Goal: Transaction & Acquisition: Download file/media

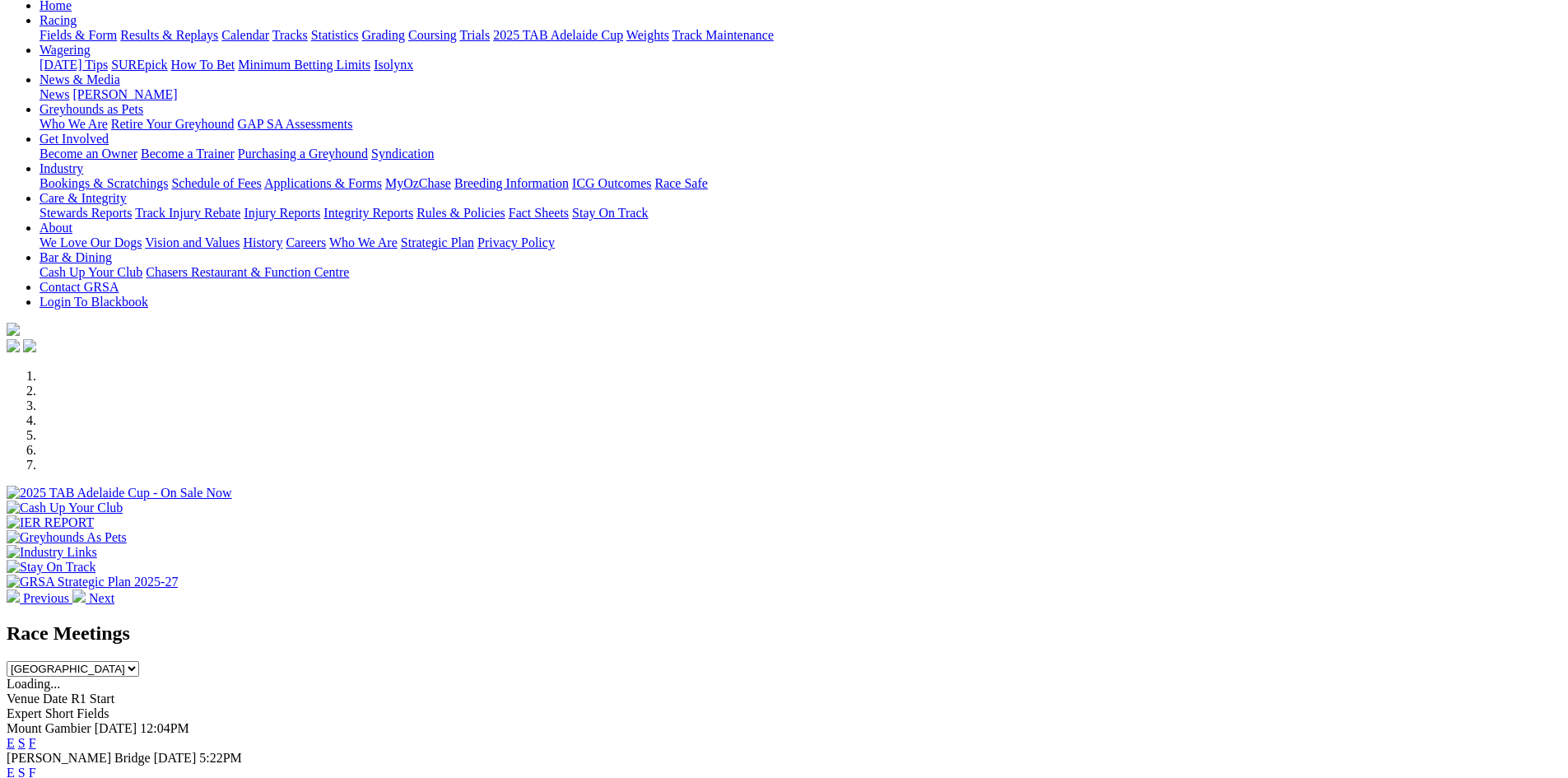
scroll to position [412, 0]
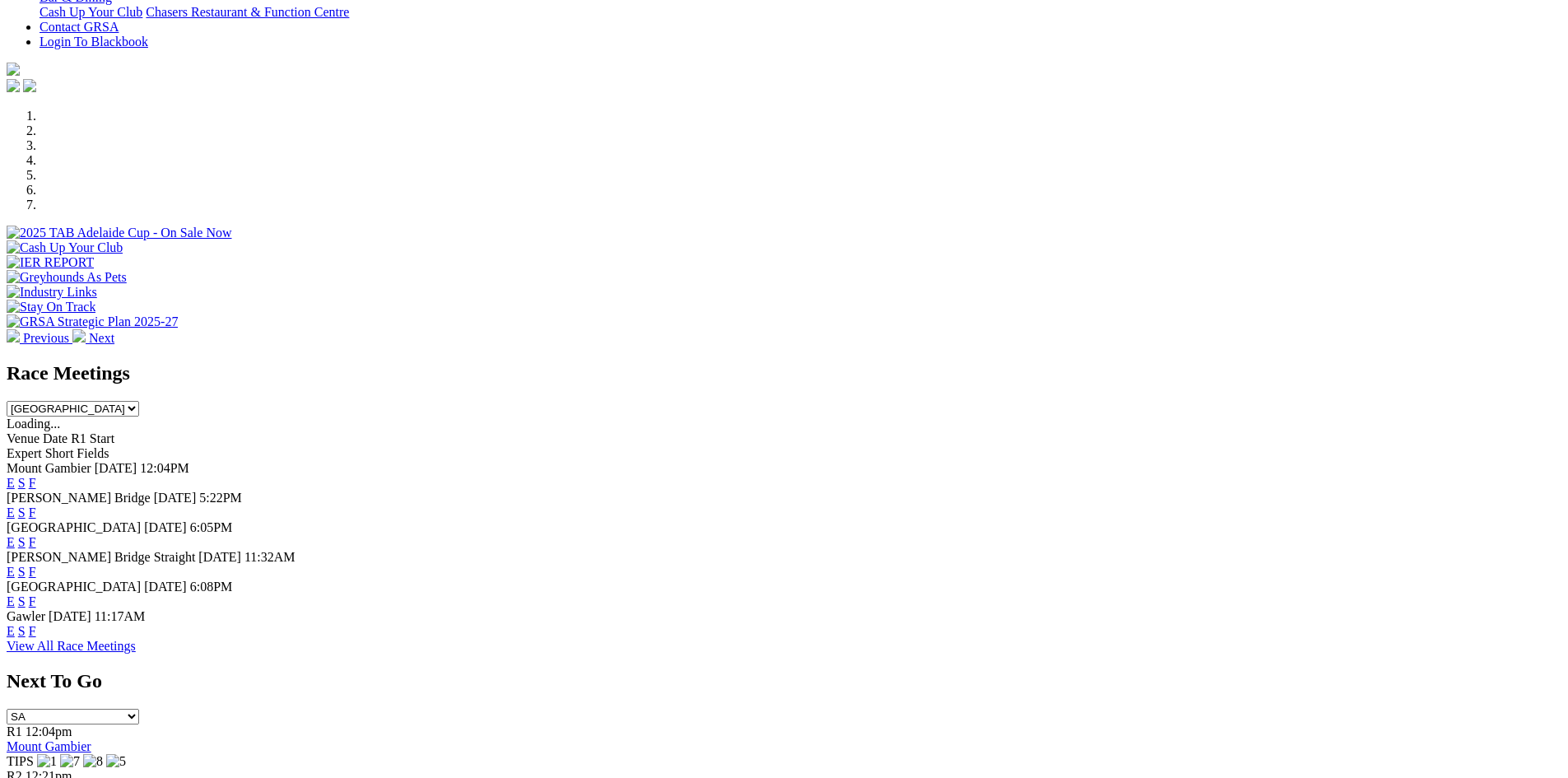
click at [139, 401] on select "South Australia New South Wales Northern Territory Queensland Tasmania Victoria…" at bounding box center [73, 409] width 133 height 15
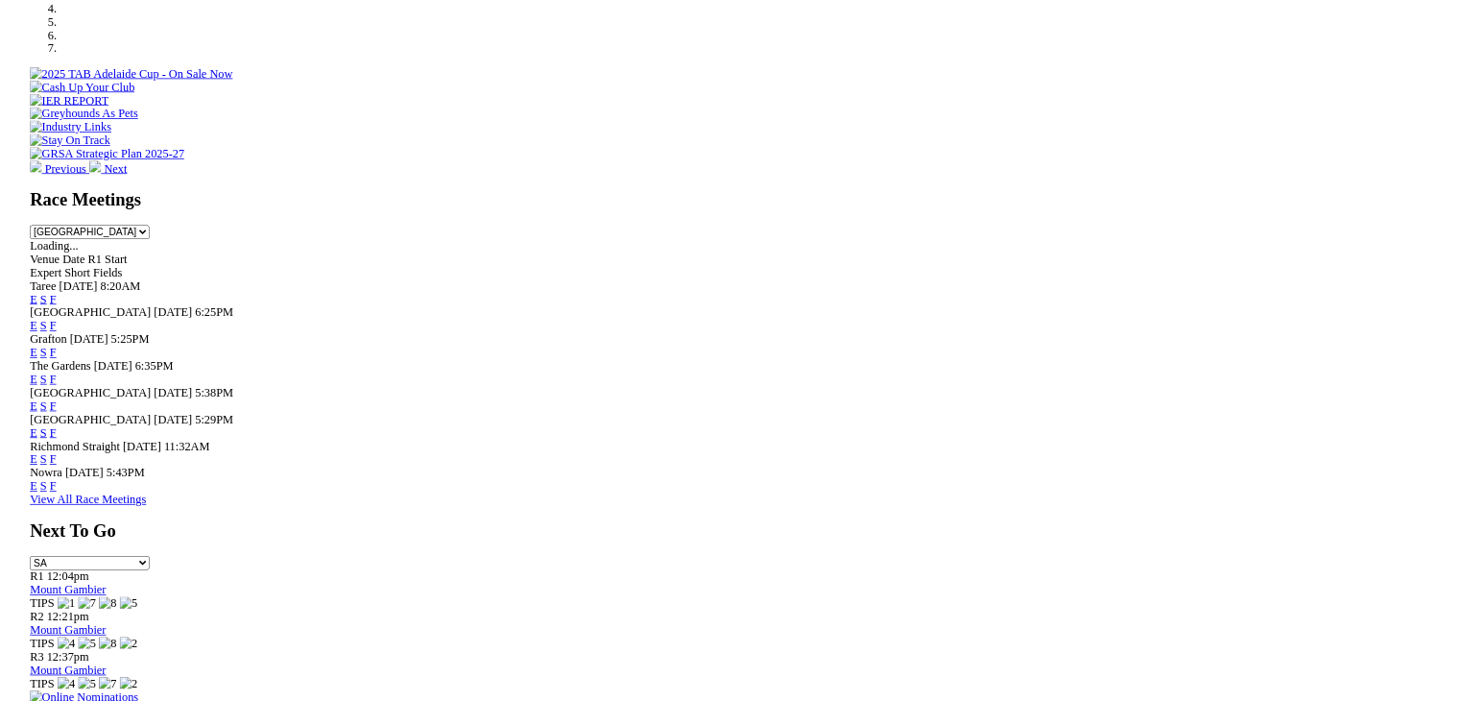
scroll to position [672, 0]
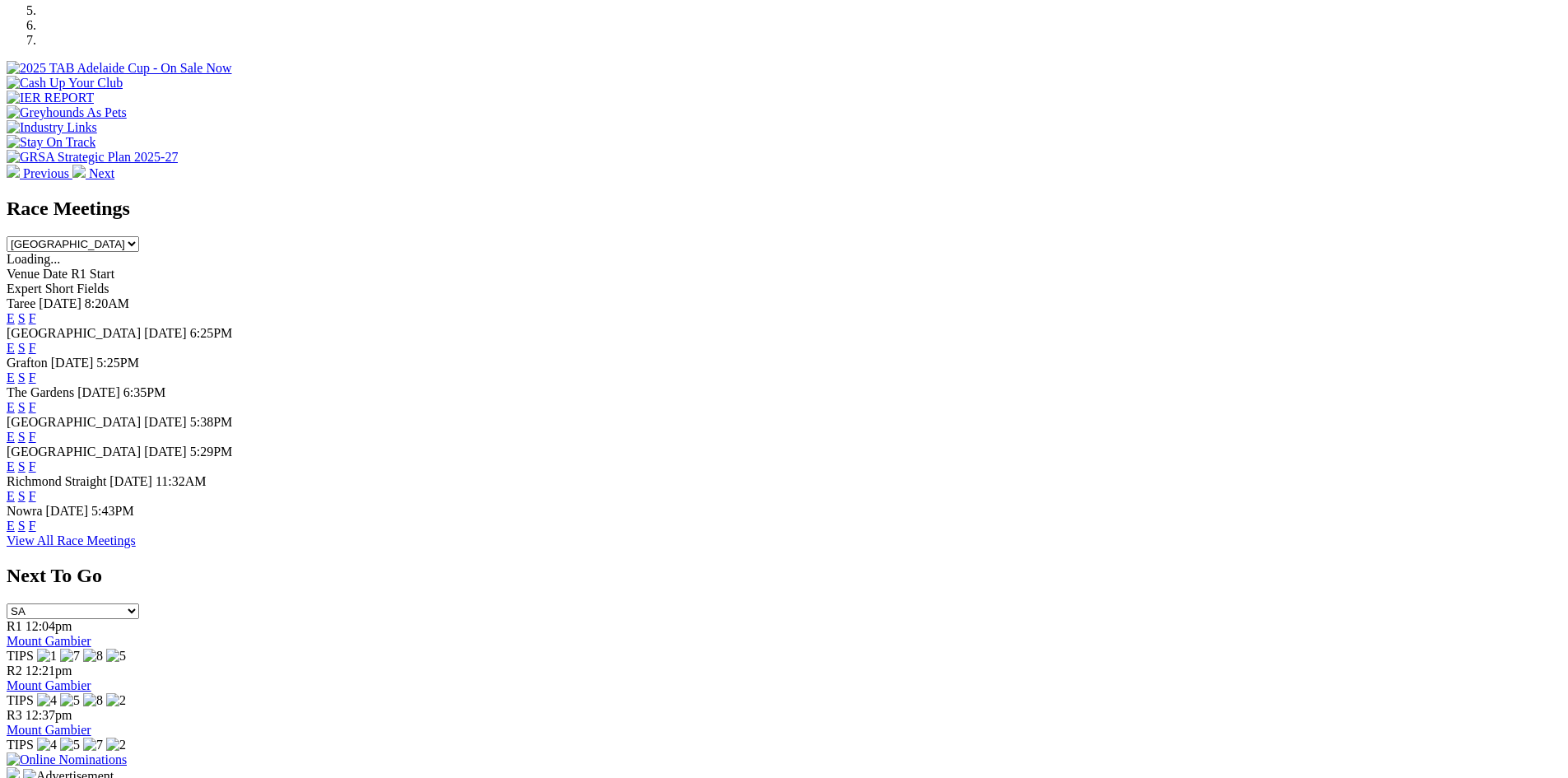
drag, startPoint x: 996, startPoint y: 73, endPoint x: 996, endPoint y: 87, distance: 14.0
click at [139, 237] on select "South Australia New South Wales Northern Territory Queensland Tasmania Victoria…" at bounding box center [73, 244] width 133 height 15
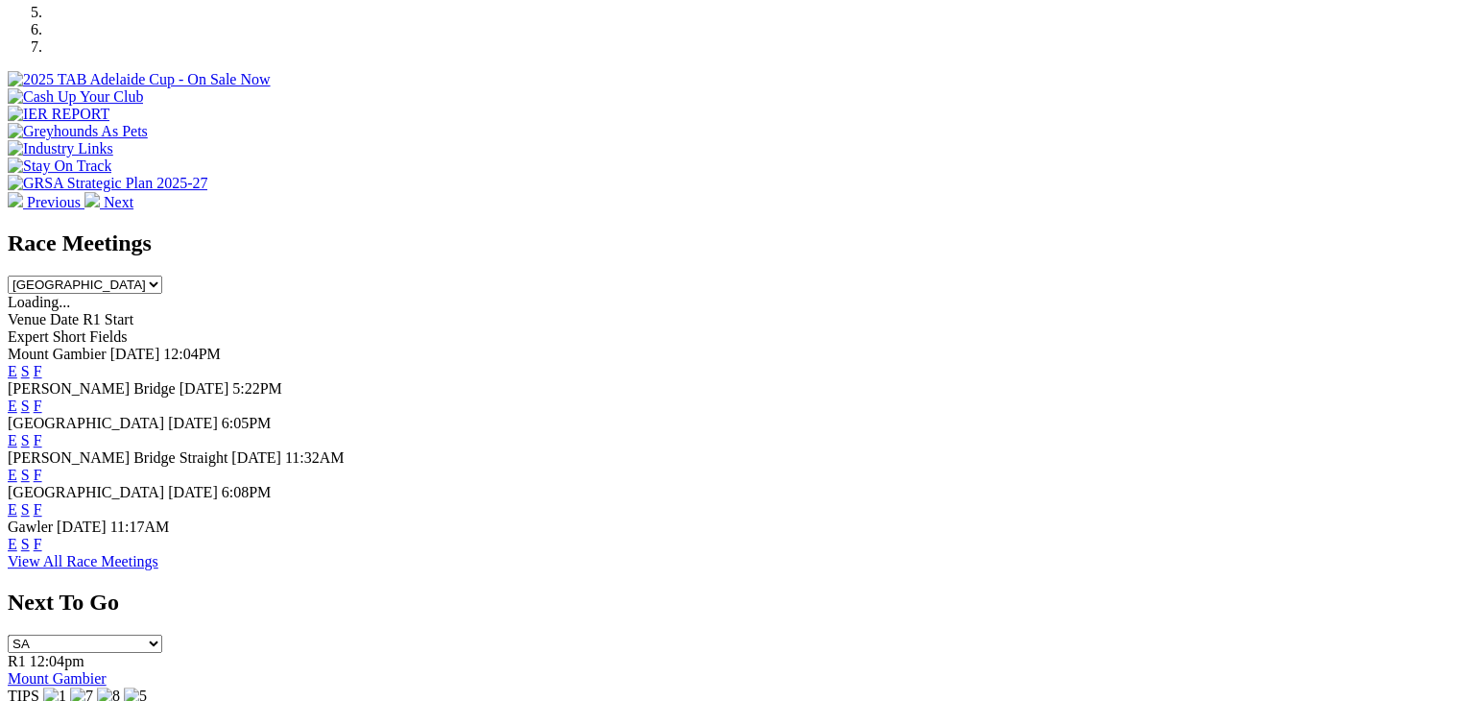
click at [162, 276] on select "South Australia New South Wales Northern Territory Queensland Tasmania Victoria…" at bounding box center [85, 285] width 155 height 18
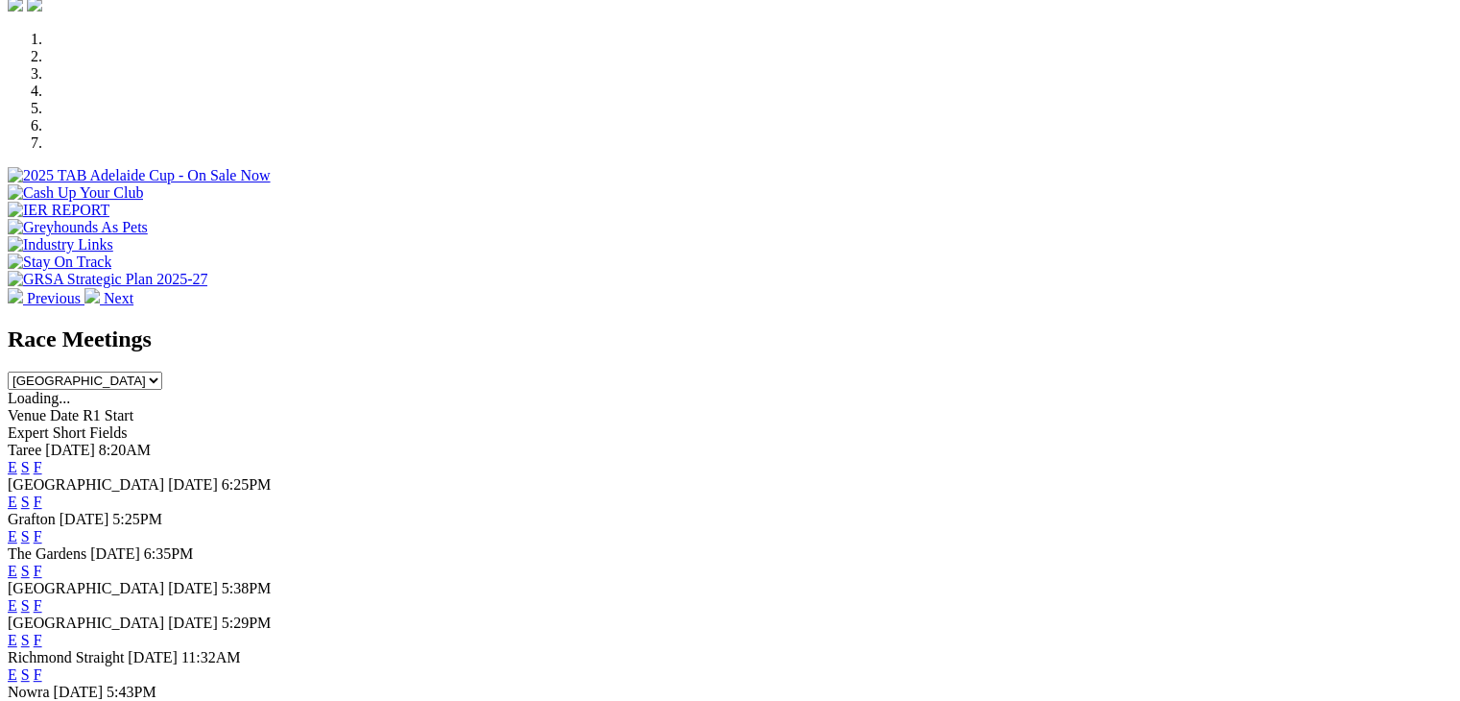
scroll to position [576, 0]
click at [162, 372] on select "South Australia New South Wales Northern Territory Queensland Tasmania Victoria…" at bounding box center [85, 381] width 155 height 18
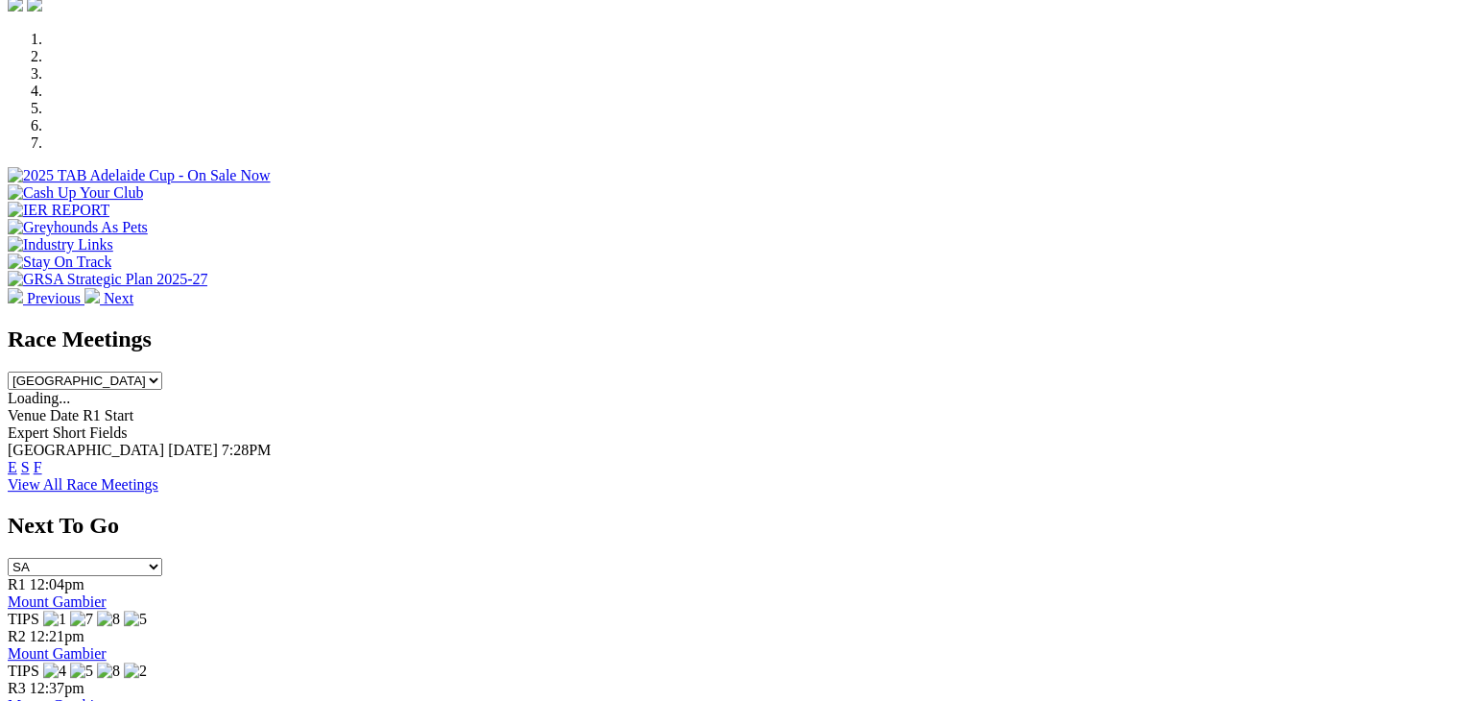
click at [162, 372] on select "South Australia New South Wales Northern Territory Queensland Tasmania Victoria…" at bounding box center [85, 381] width 155 height 18
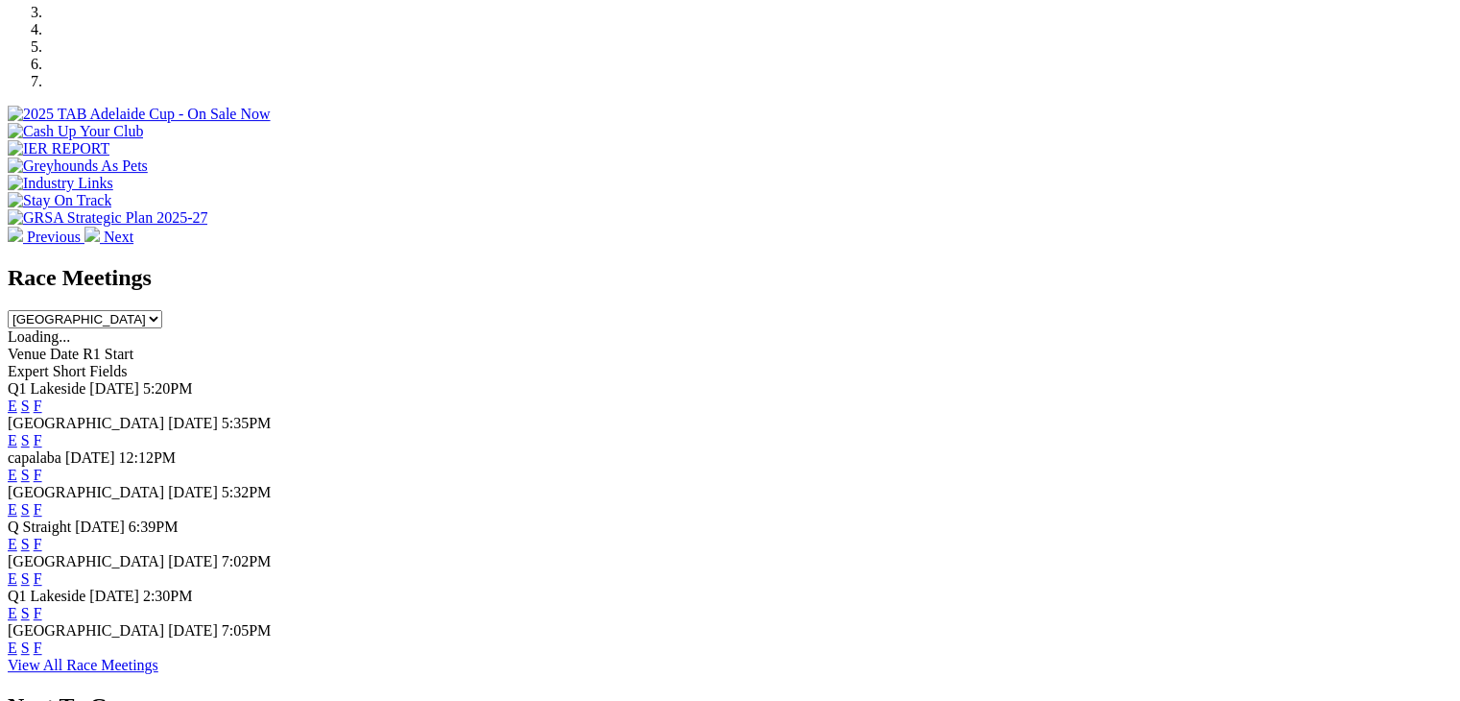
scroll to position [672, 0]
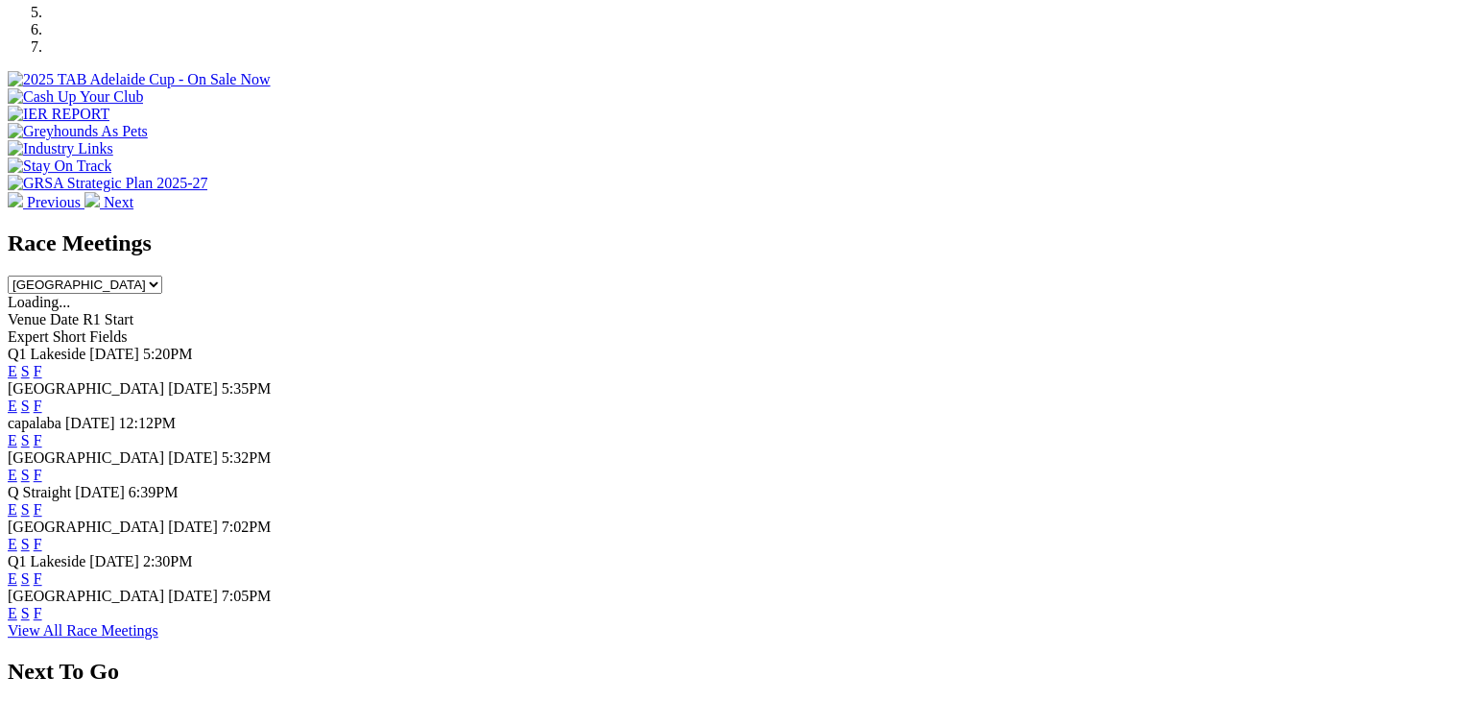
click at [162, 276] on select "South Australia New South Wales Northern Territory Queensland Tasmania Victoria…" at bounding box center [85, 285] width 155 height 18
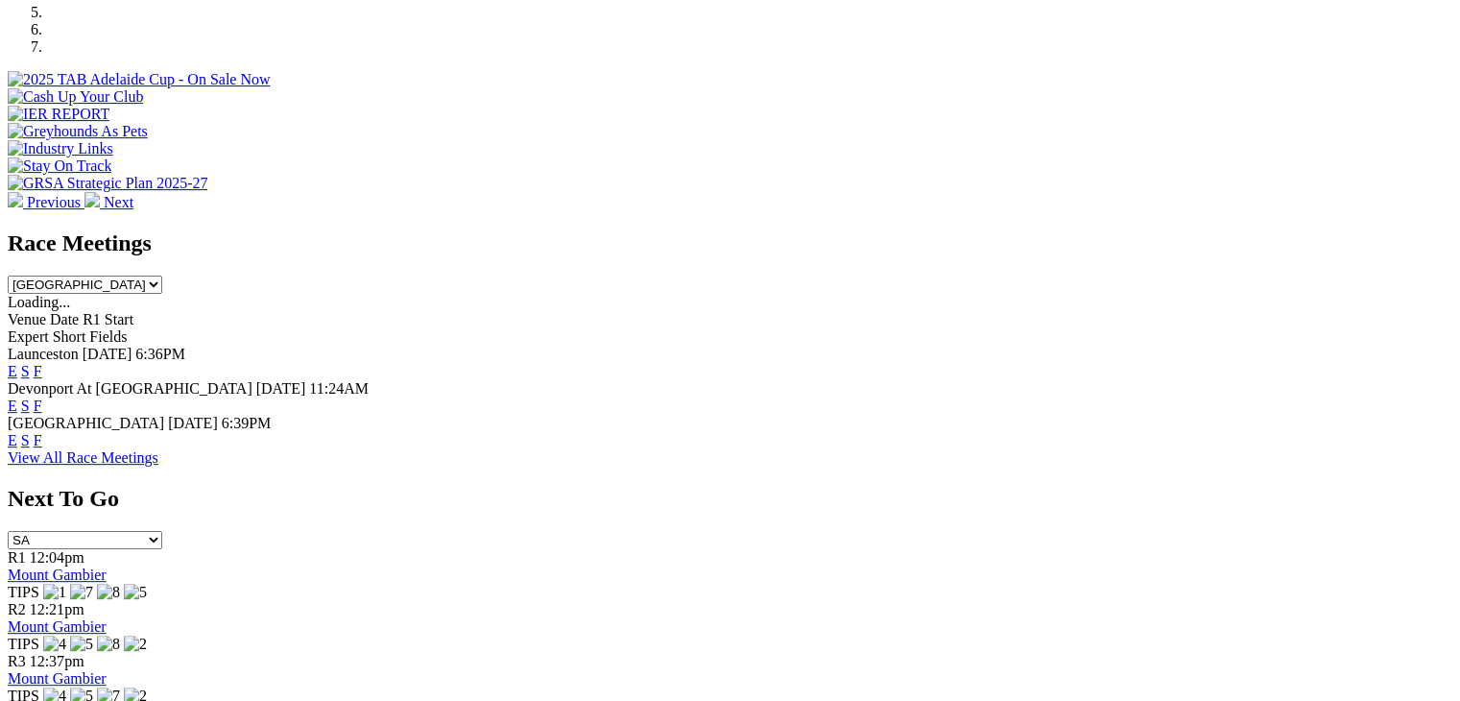
drag, startPoint x: 949, startPoint y: 83, endPoint x: 950, endPoint y: 102, distance: 19.2
click at [162, 276] on select "South Australia New South Wales Northern Territory Queensland Tasmania Victoria…" at bounding box center [85, 285] width 155 height 18
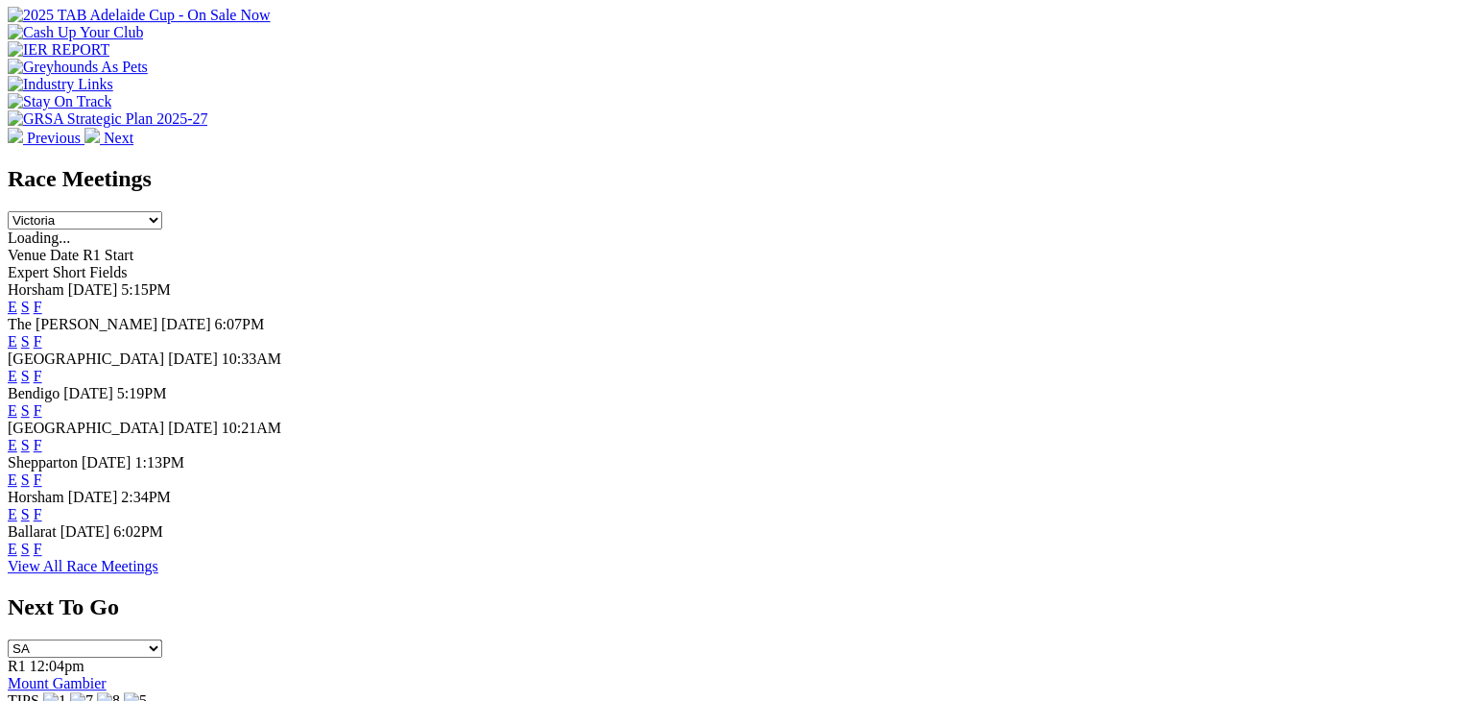
scroll to position [768, 0]
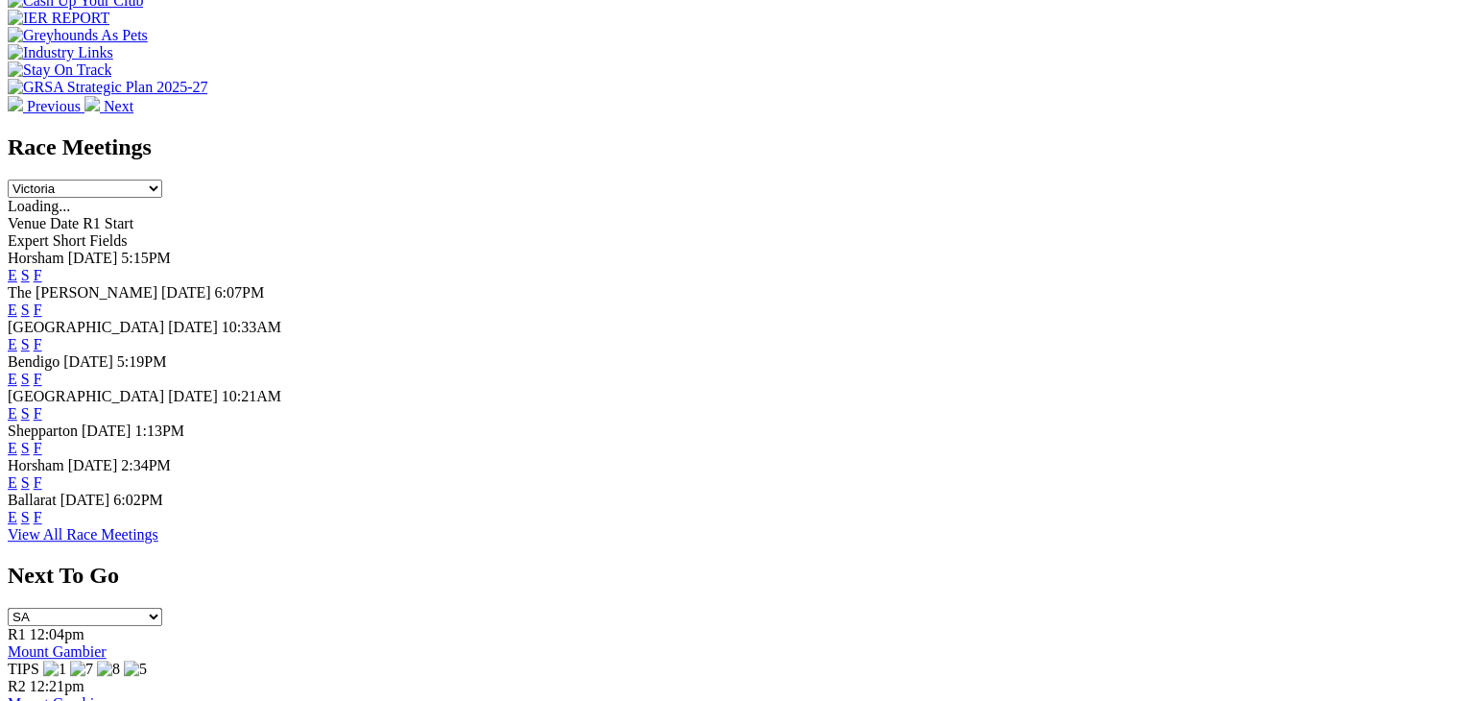
click at [162, 180] on select "South Australia New South Wales Northern Territory Queensland Tasmania Victoria…" at bounding box center [85, 189] width 155 height 18
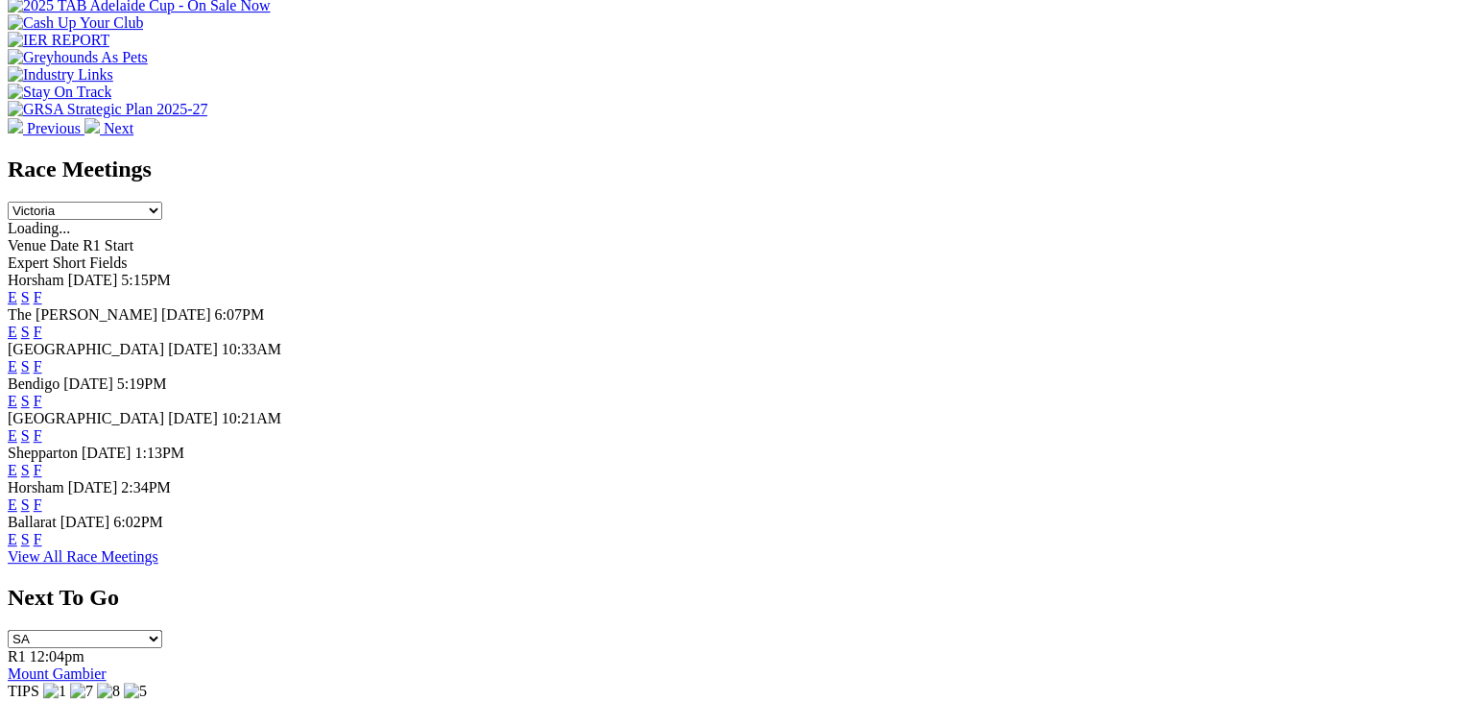
select select "WA"
click at [162, 202] on select "South Australia New South Wales Northern Territory Queensland Tasmania Victoria…" at bounding box center [85, 211] width 155 height 18
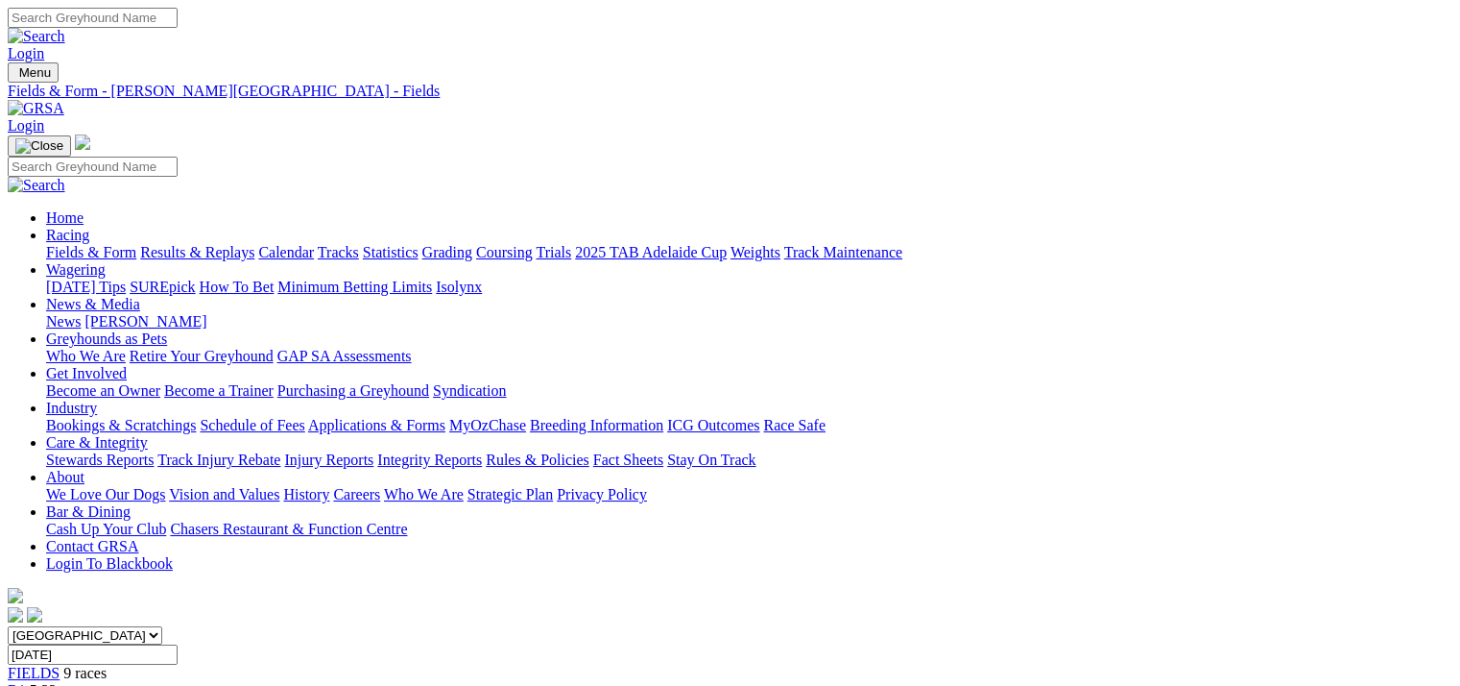
click at [956, 250] on link "PDF" at bounding box center [942, 241] width 28 height 16
click at [1039, 250] on link "CSV (Excel)" at bounding box center [999, 241] width 79 height 16
drag, startPoint x: 1080, startPoint y: 430, endPoint x: 1079, endPoint y: 450, distance: 20.2
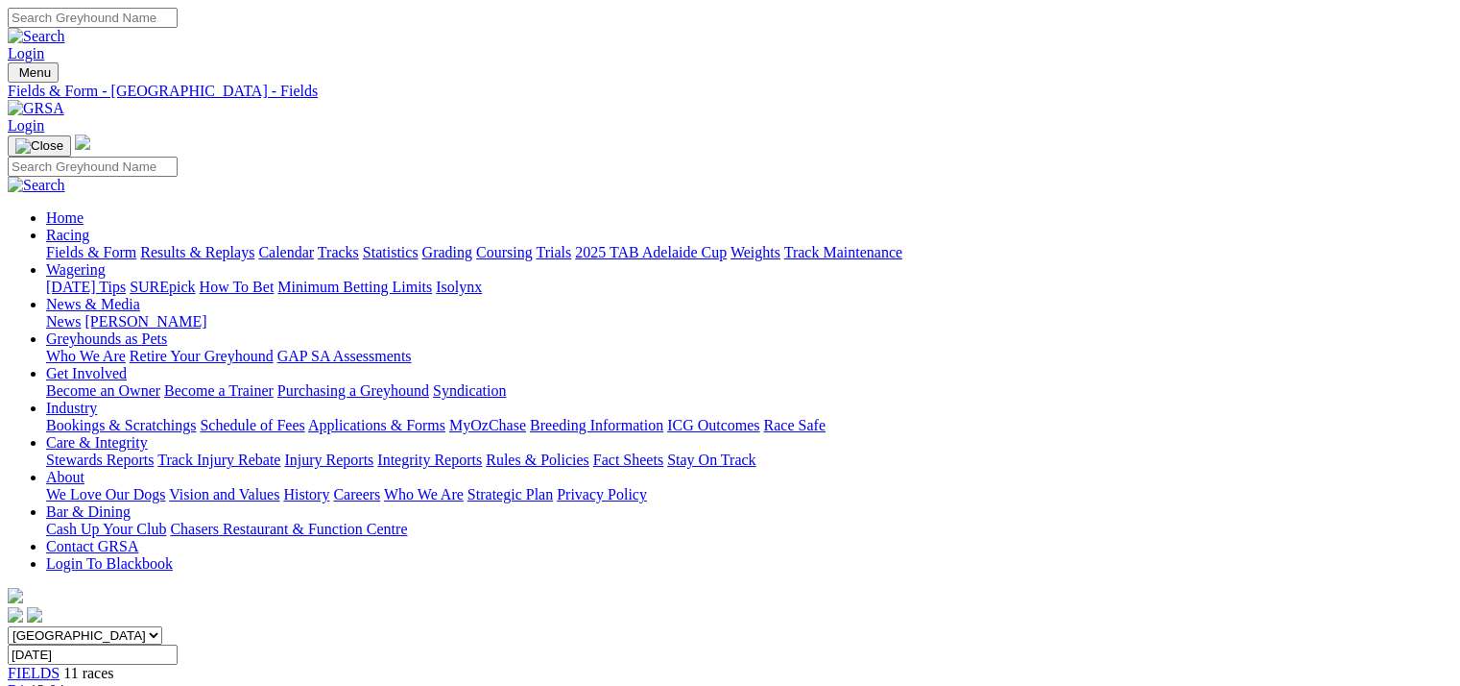
click at [1039, 250] on link "CSV (Excel)" at bounding box center [999, 241] width 79 height 16
drag, startPoint x: 1089, startPoint y: 428, endPoint x: 1091, endPoint y: 439, distance: 10.7
click at [1039, 250] on link "CSV (Excel)" at bounding box center [999, 241] width 79 height 16
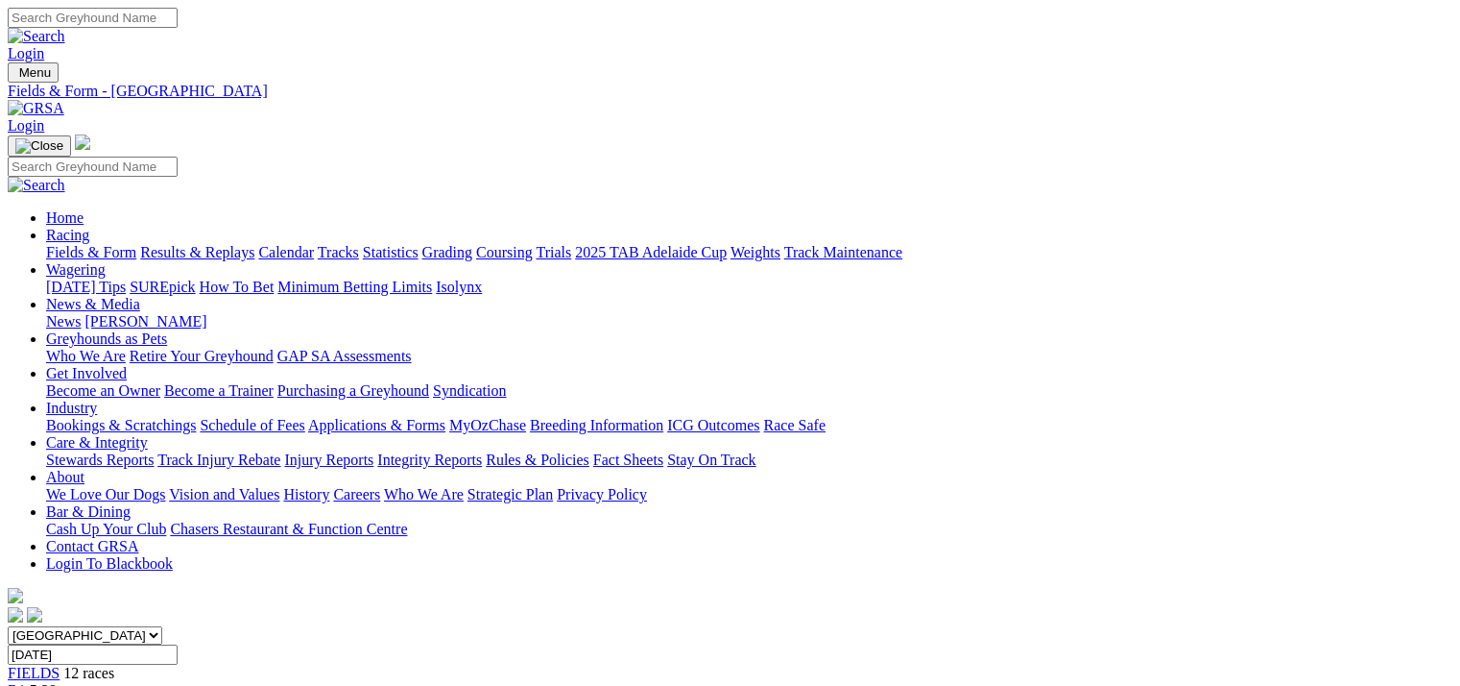
drag, startPoint x: 1094, startPoint y: 501, endPoint x: 1081, endPoint y: 492, distance: 15.7
click at [1039, 250] on link "CSV (Excel)" at bounding box center [999, 241] width 79 height 16
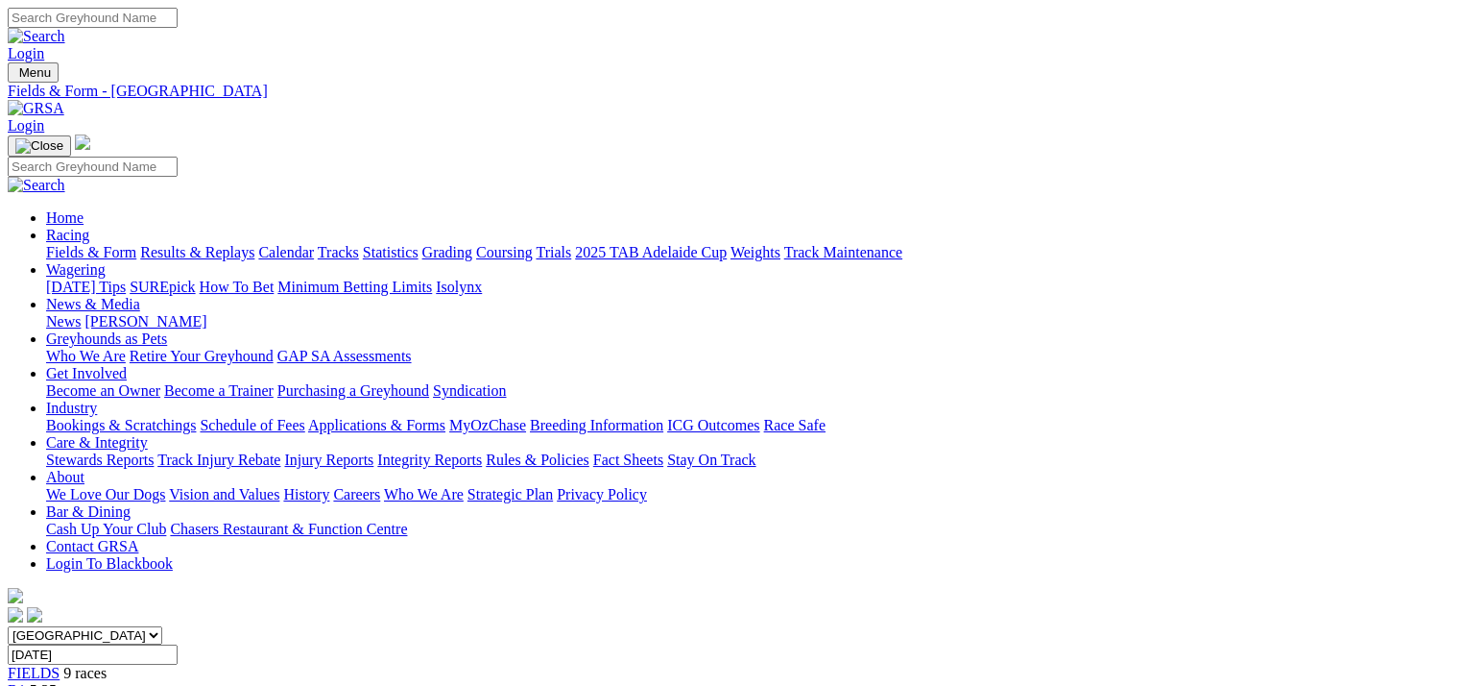
click at [1039, 250] on link "CSV (Excel)" at bounding box center [999, 241] width 79 height 16
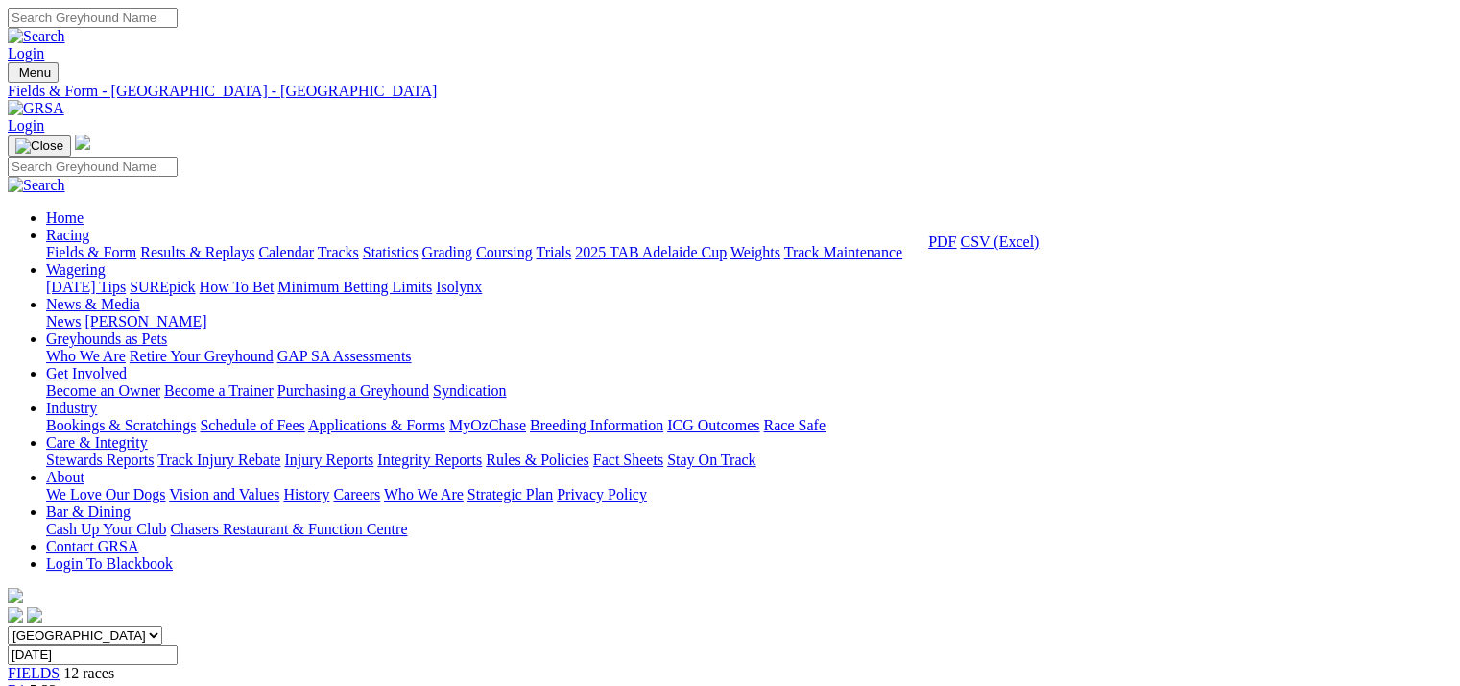
click at [1039, 250] on link "CSV (Excel)" at bounding box center [999, 241] width 79 height 16
drag, startPoint x: 1104, startPoint y: 498, endPoint x: 1108, endPoint y: 489, distance: 10.3
click at [1039, 250] on link "CSV (Excel)" at bounding box center [999, 241] width 79 height 16
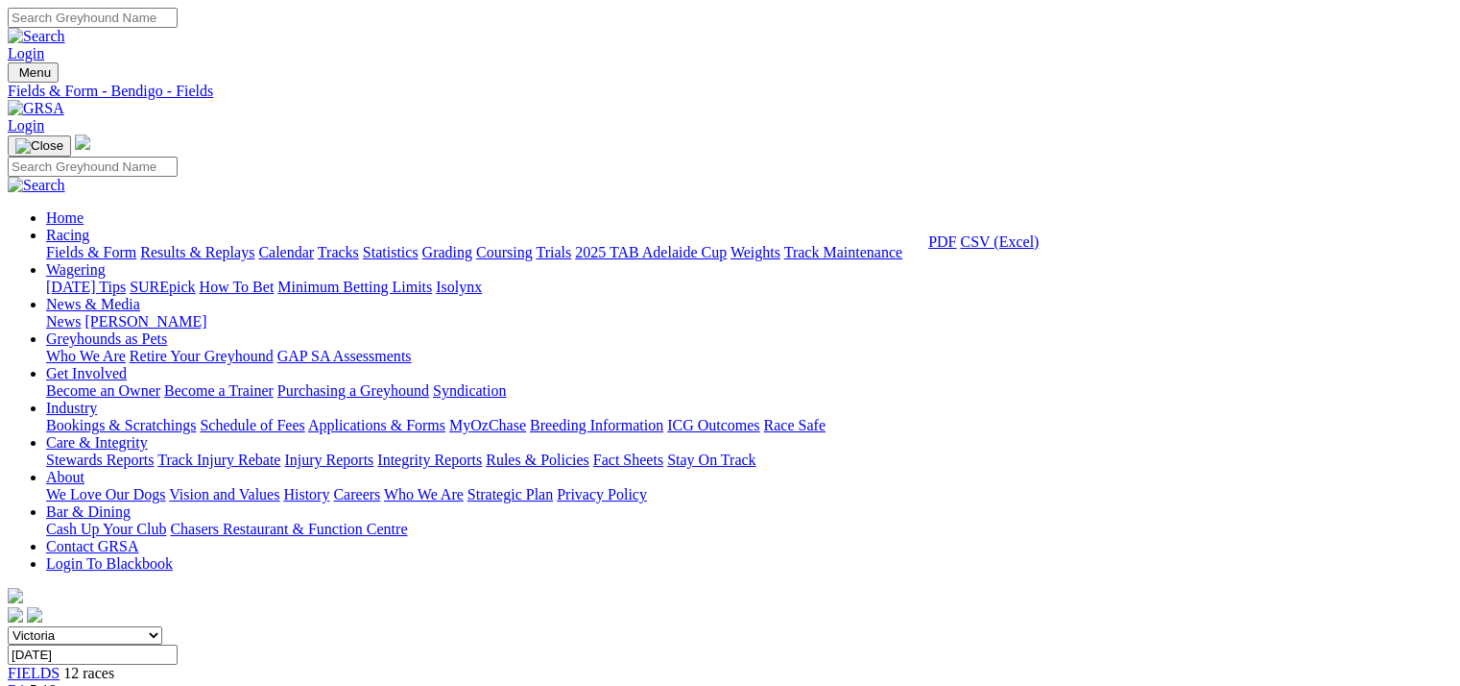
click at [1039, 250] on link "CSV (Excel)" at bounding box center [999, 241] width 79 height 16
